Goal: Task Accomplishment & Management: Manage account settings

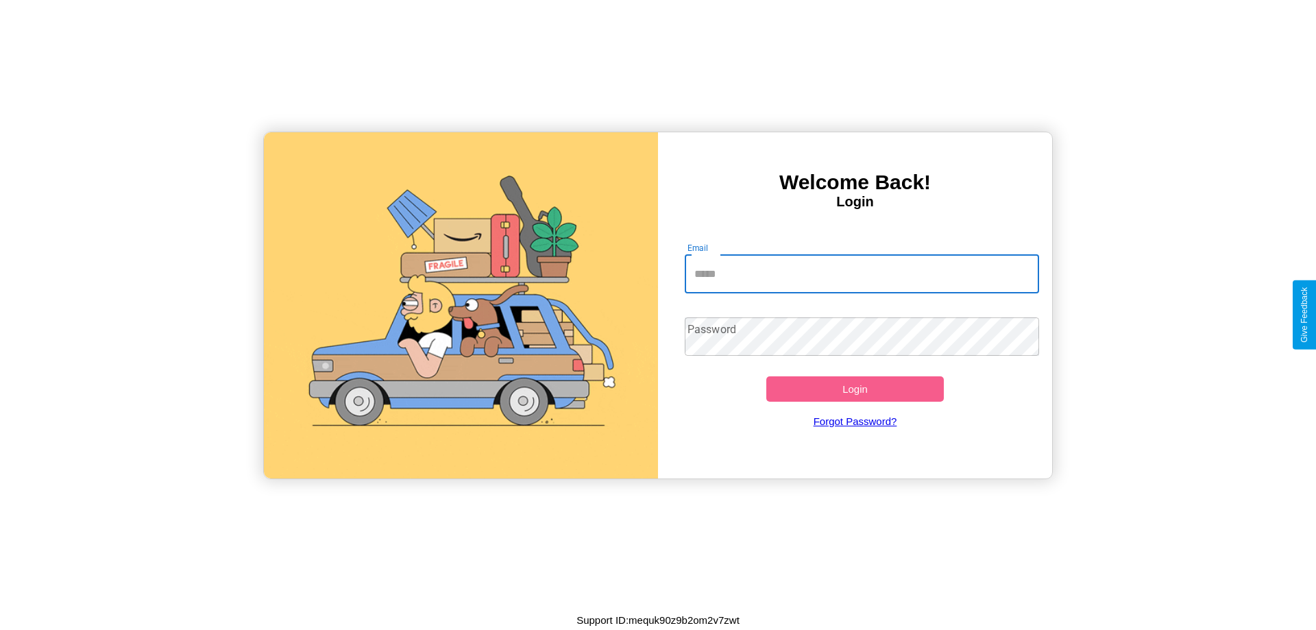
click at [861, 273] on input "Email" at bounding box center [862, 274] width 355 height 38
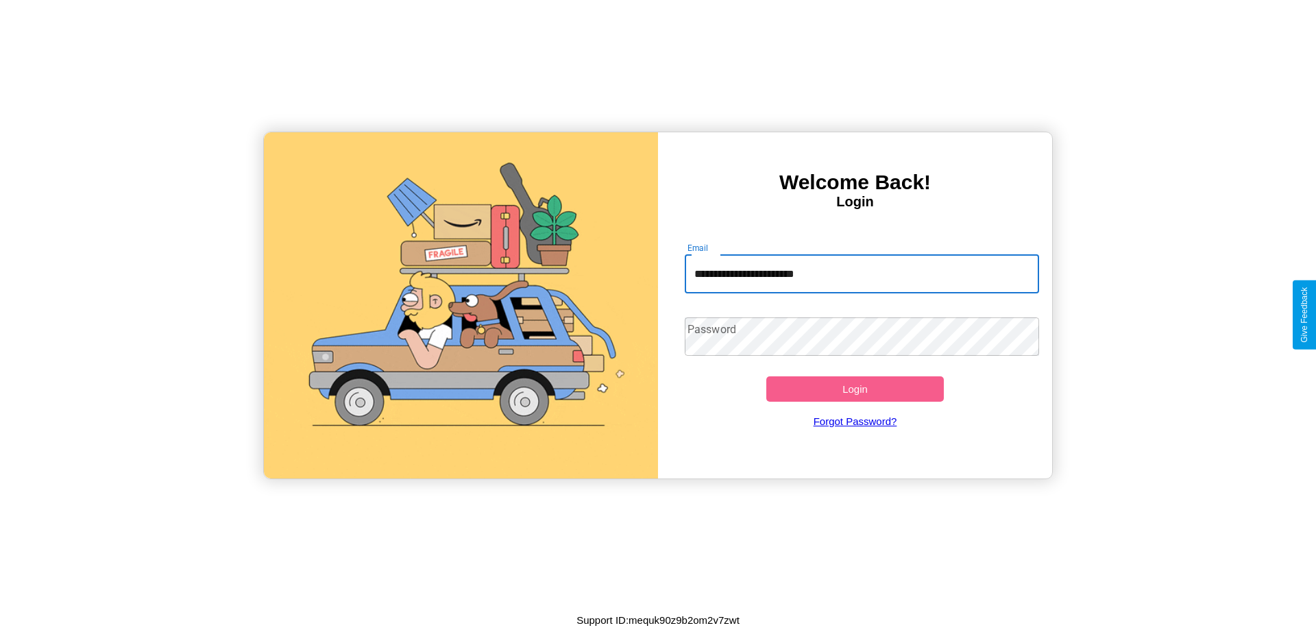
type input "**********"
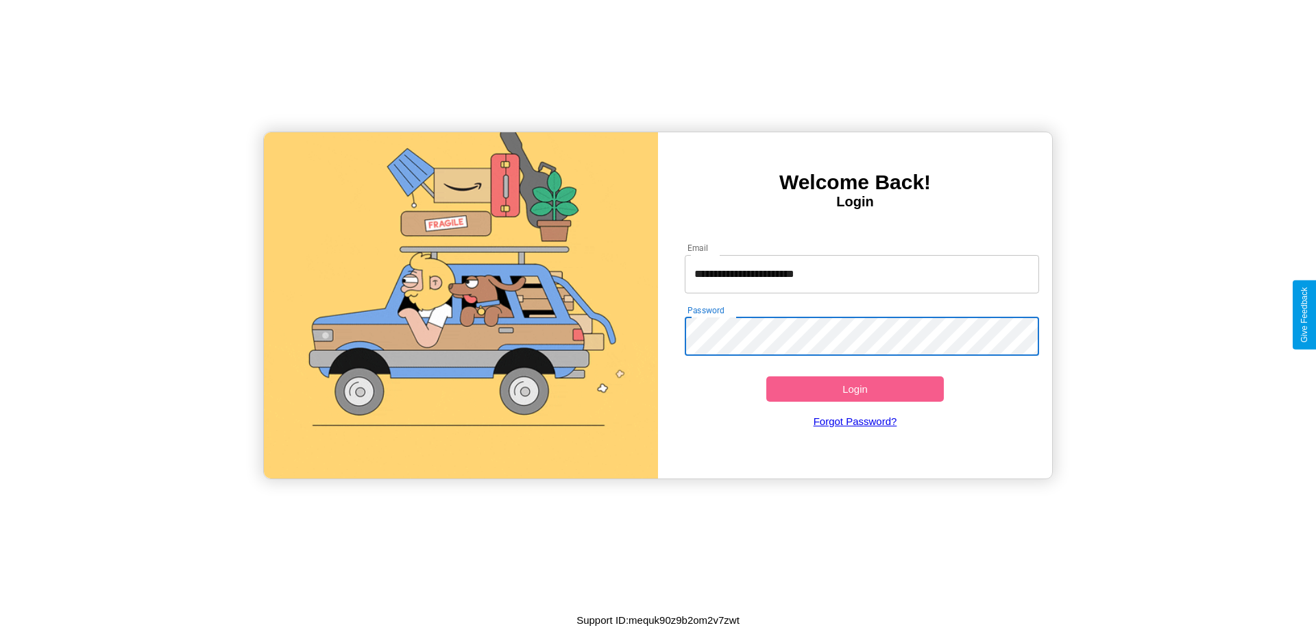
click at [855, 389] on button "Login" at bounding box center [855, 388] width 178 height 25
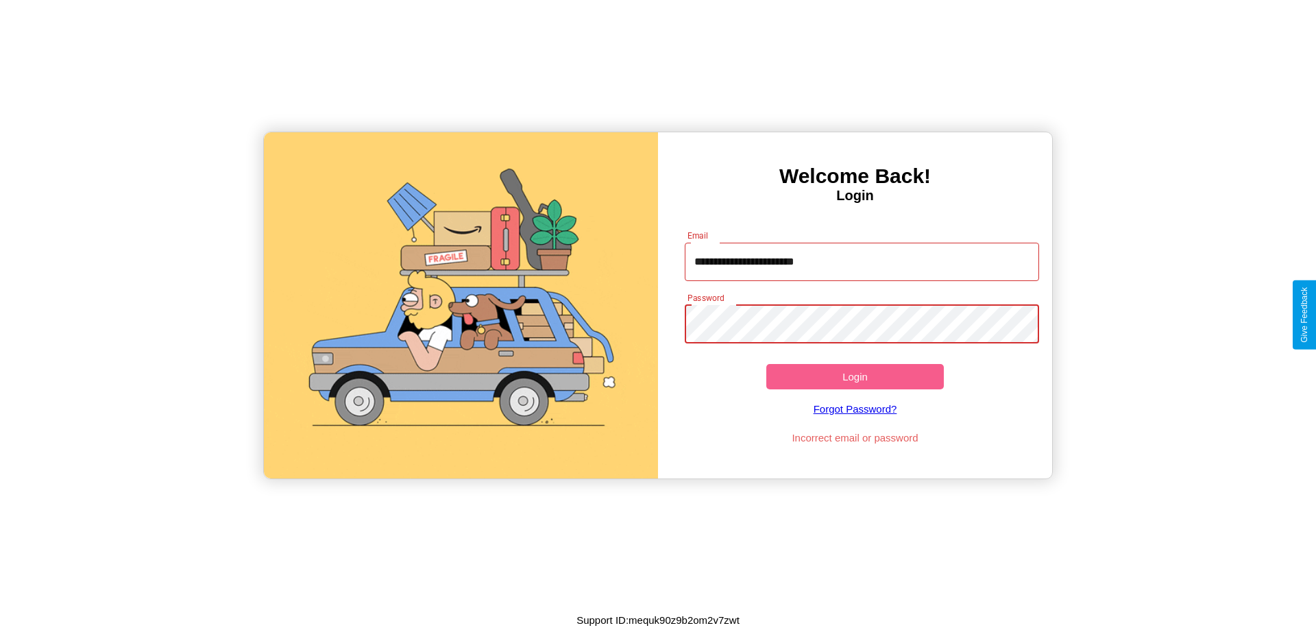
click at [855, 376] on button "Login" at bounding box center [855, 376] width 178 height 25
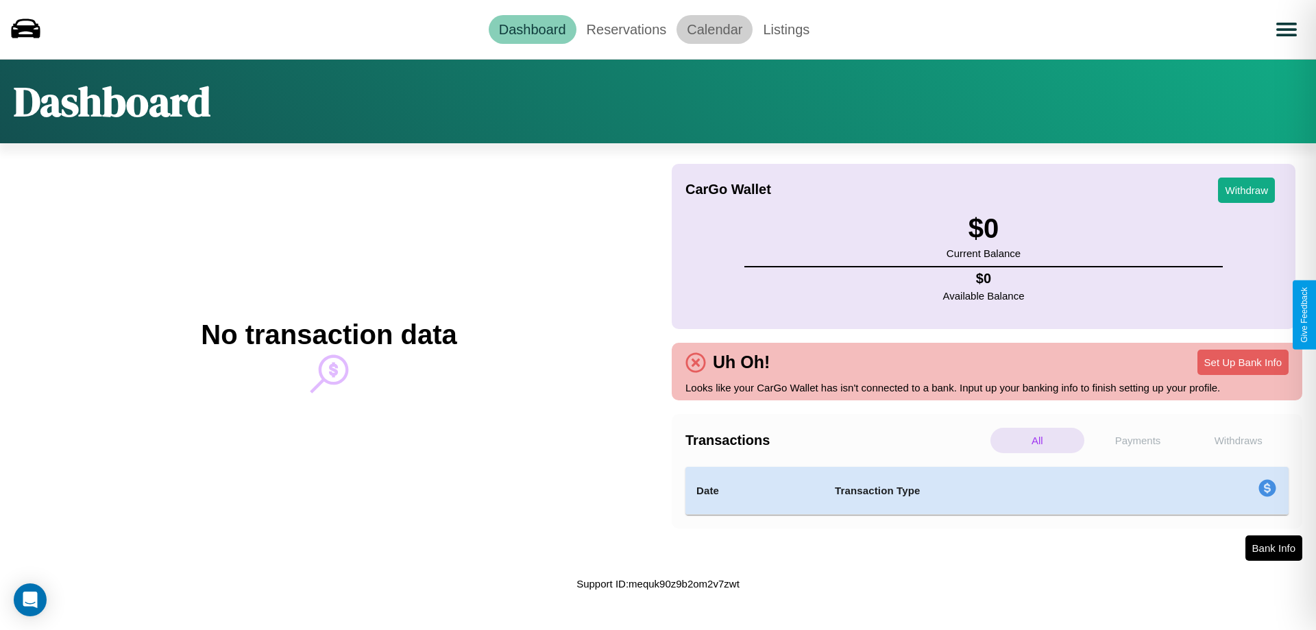
click at [714, 29] on link "Calendar" at bounding box center [714, 29] width 76 height 29
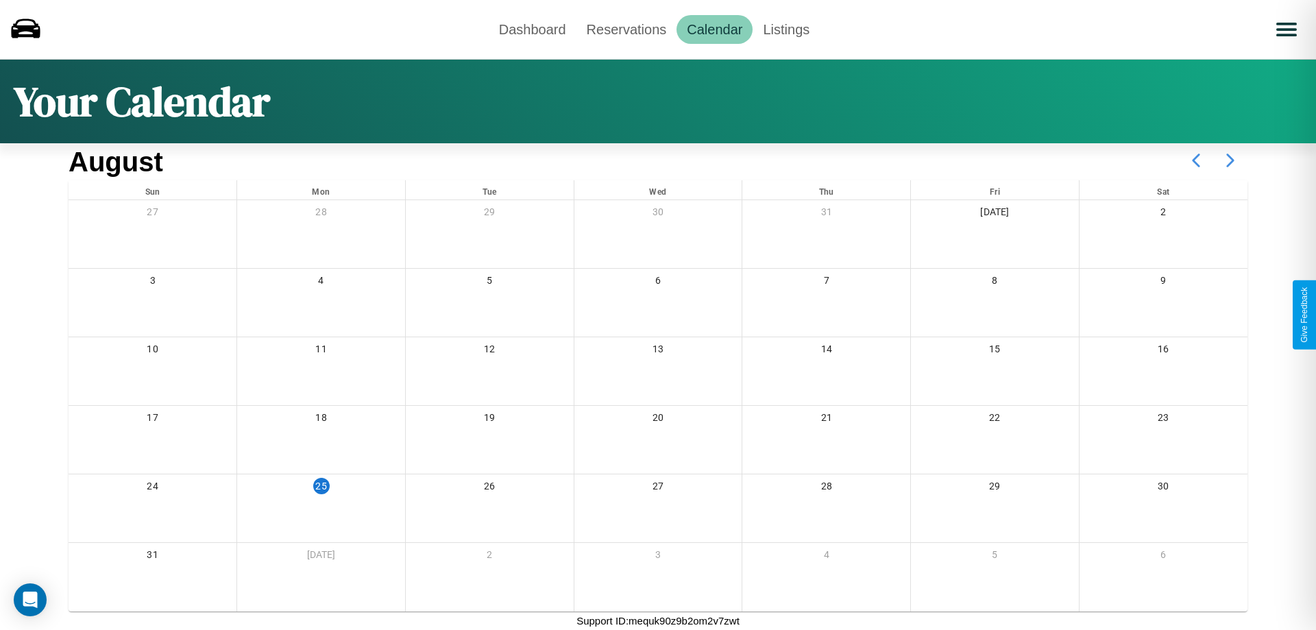
click at [1230, 160] on icon at bounding box center [1230, 160] width 34 height 34
click at [626, 29] on link "Reservations" at bounding box center [626, 29] width 101 height 29
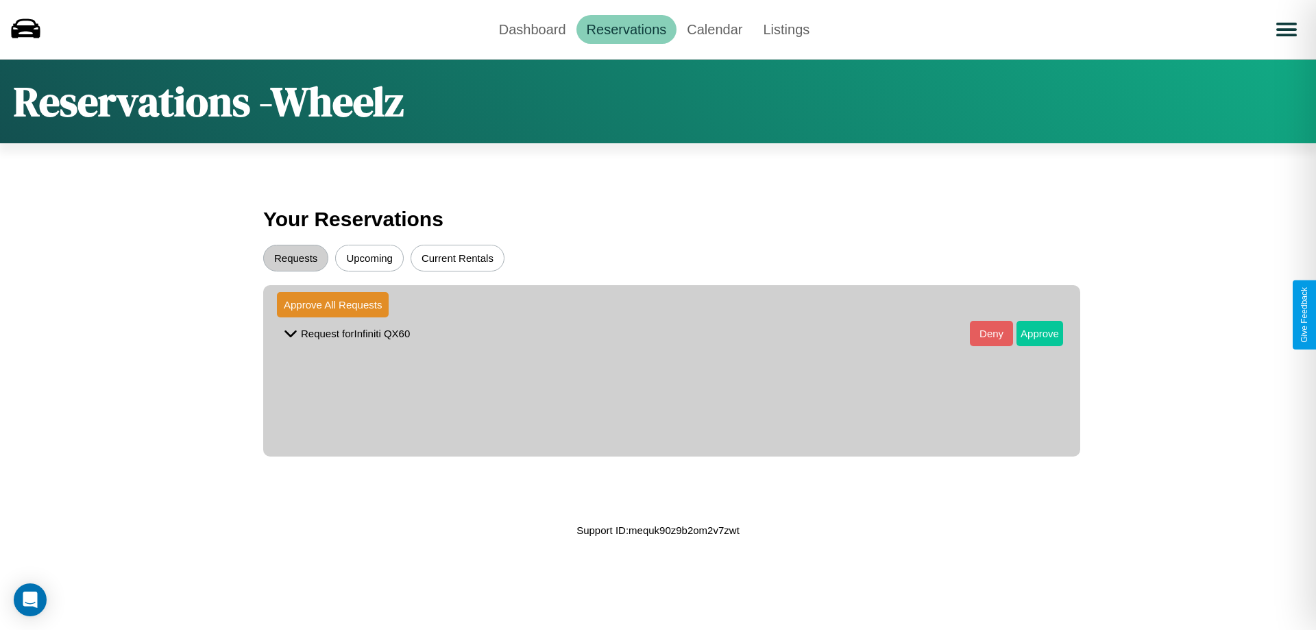
click at [1029, 333] on button "Approve" at bounding box center [1039, 333] width 47 height 25
